Goal: Navigation & Orientation: Understand site structure

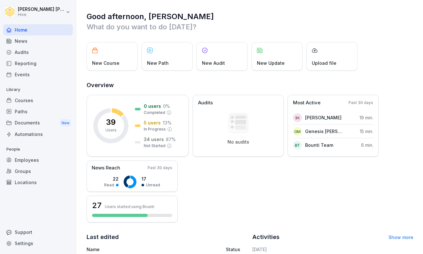
click at [21, 68] on div "Reporting" at bounding box center [38, 63] width 70 height 11
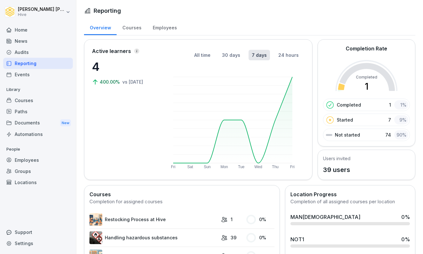
click at [21, 45] on div "News" at bounding box center [38, 40] width 70 height 11
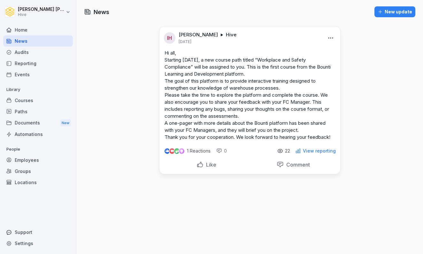
click at [26, 30] on div "Home" at bounding box center [38, 29] width 70 height 11
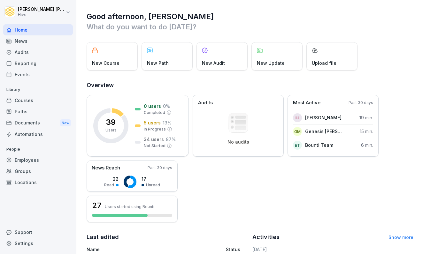
click at [17, 58] on div "Reporting" at bounding box center [38, 63] width 70 height 11
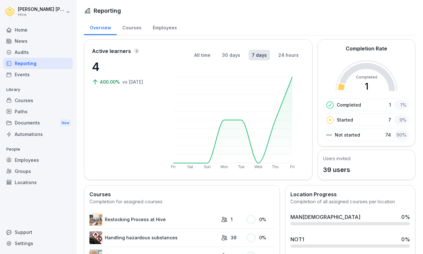
click at [17, 54] on div "Audits" at bounding box center [38, 52] width 70 height 11
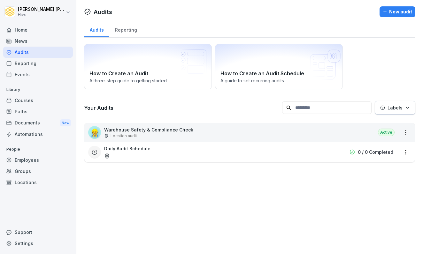
click at [24, 43] on div "News" at bounding box center [38, 40] width 70 height 11
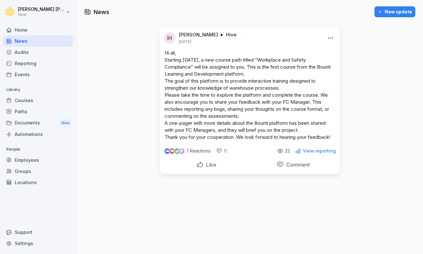
click at [20, 61] on div "Reporting" at bounding box center [38, 63] width 70 height 11
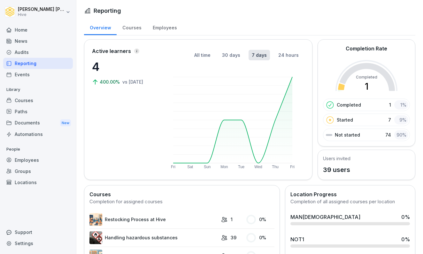
click at [26, 42] on div "News" at bounding box center [38, 40] width 70 height 11
